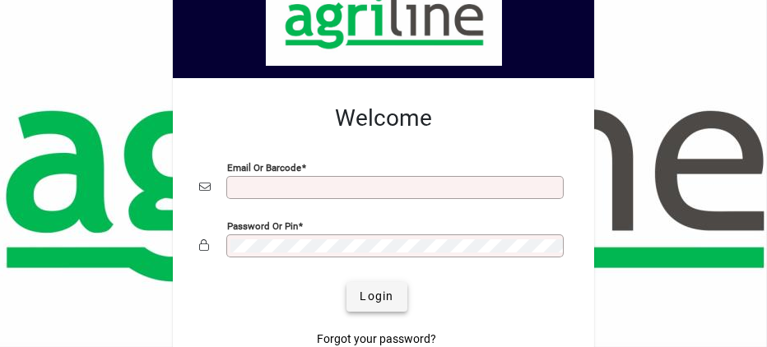
type input "**********"
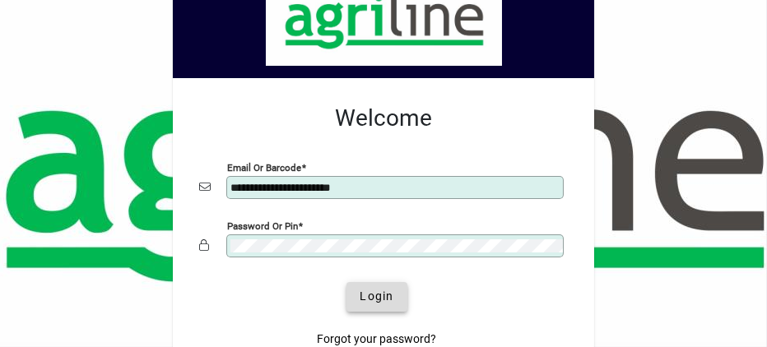
click at [371, 296] on span "Login" at bounding box center [377, 296] width 34 height 17
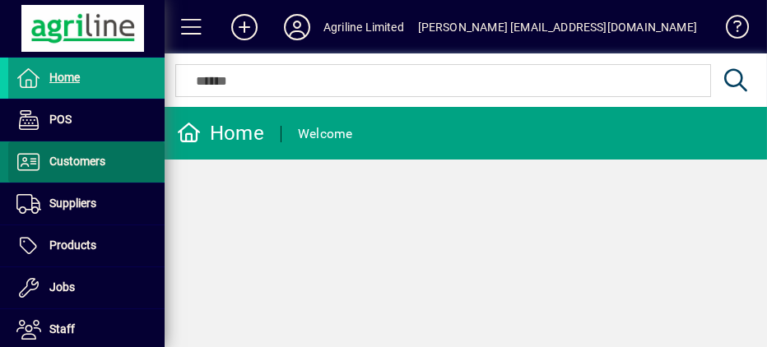
click at [96, 161] on span "Customers" at bounding box center [77, 161] width 56 height 13
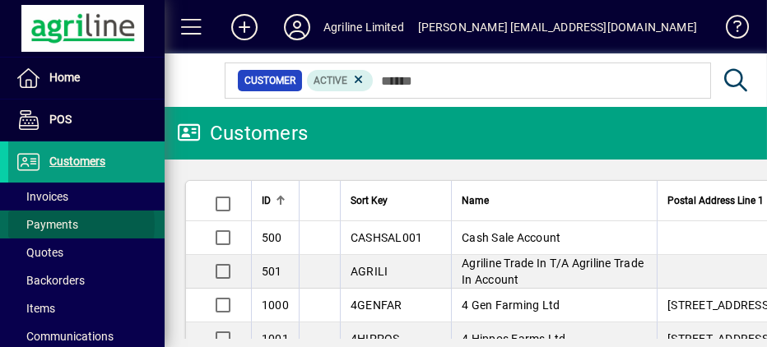
click at [68, 225] on span "Payments" at bounding box center [47, 224] width 62 height 13
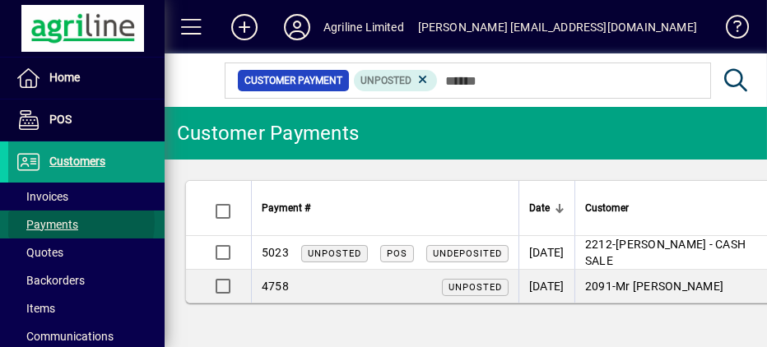
click at [70, 222] on span "Payments" at bounding box center [47, 224] width 62 height 13
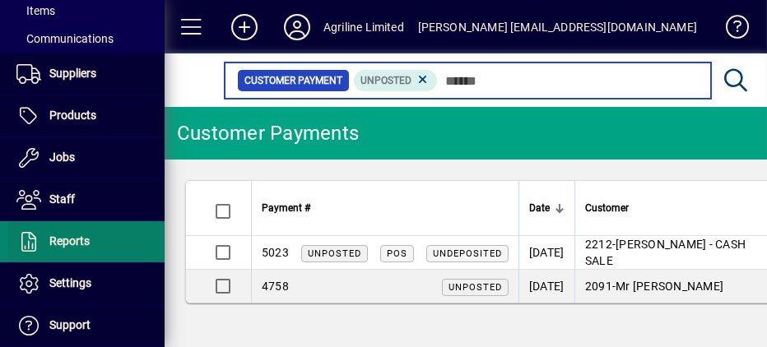
scroll to position [299, 0]
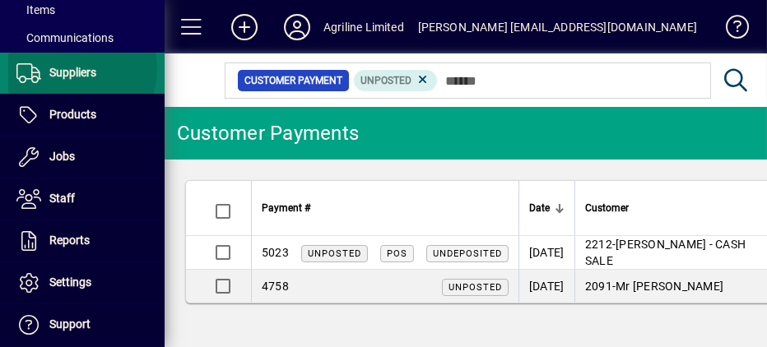
click at [70, 67] on span "Suppliers" at bounding box center [72, 72] width 47 height 13
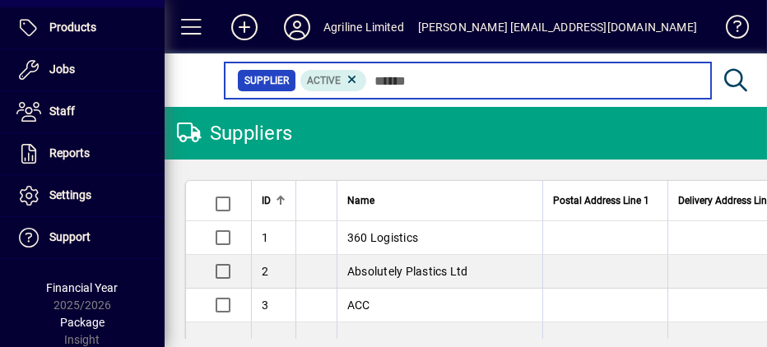
scroll to position [303, 0]
